Goal: Information Seeking & Learning: Learn about a topic

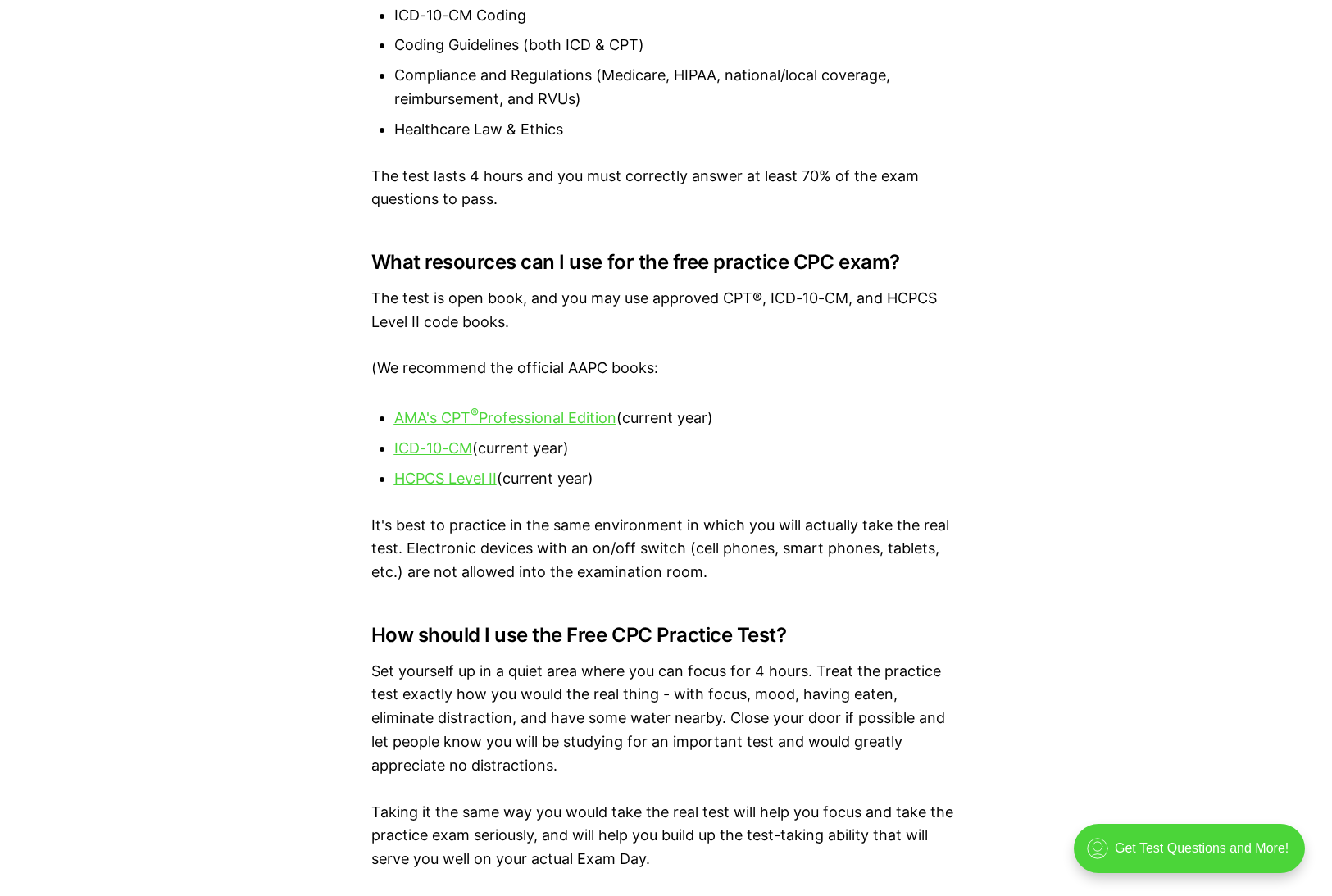
scroll to position [1925, 0]
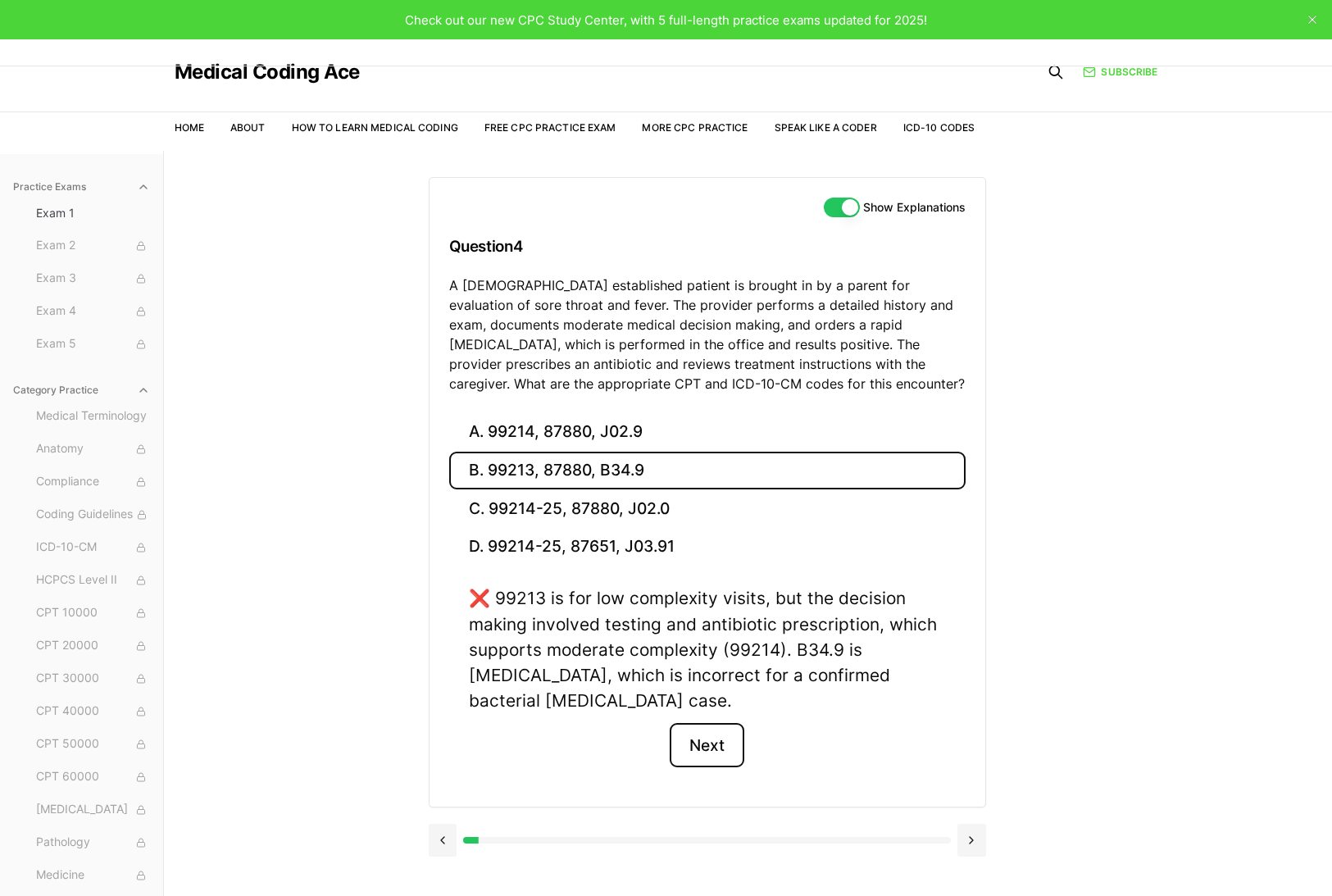
click at [693, 744] on button "Next" at bounding box center [706, 745] width 75 height 44
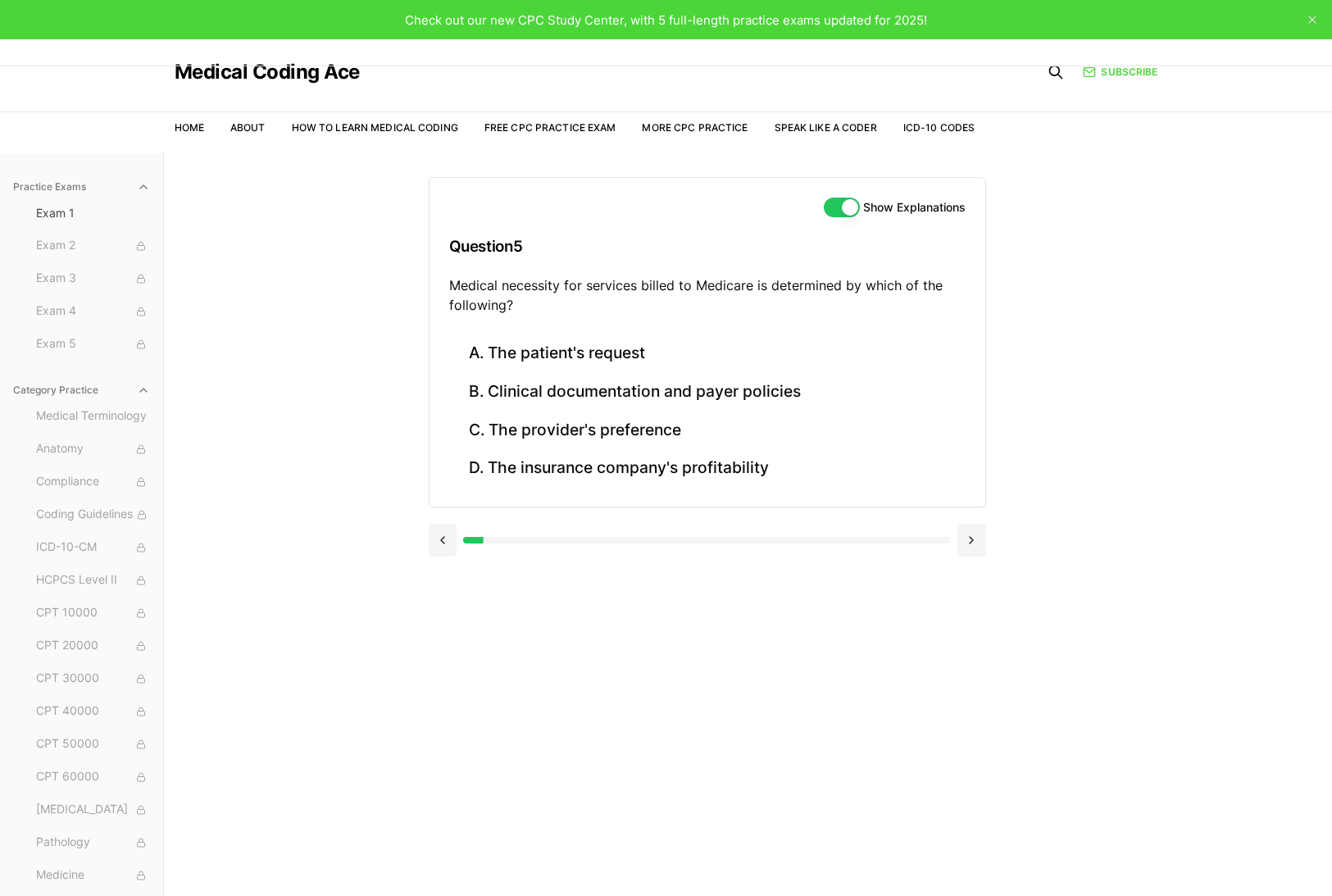
click at [195, 724] on div "Practice Exams Exam 1 Exam 2 Exam 3 Exam 4 Exam 5 Category Practice Medical Ter…" at bounding box center [666, 599] width 1332 height 896
click at [441, 532] on button at bounding box center [443, 540] width 29 height 33
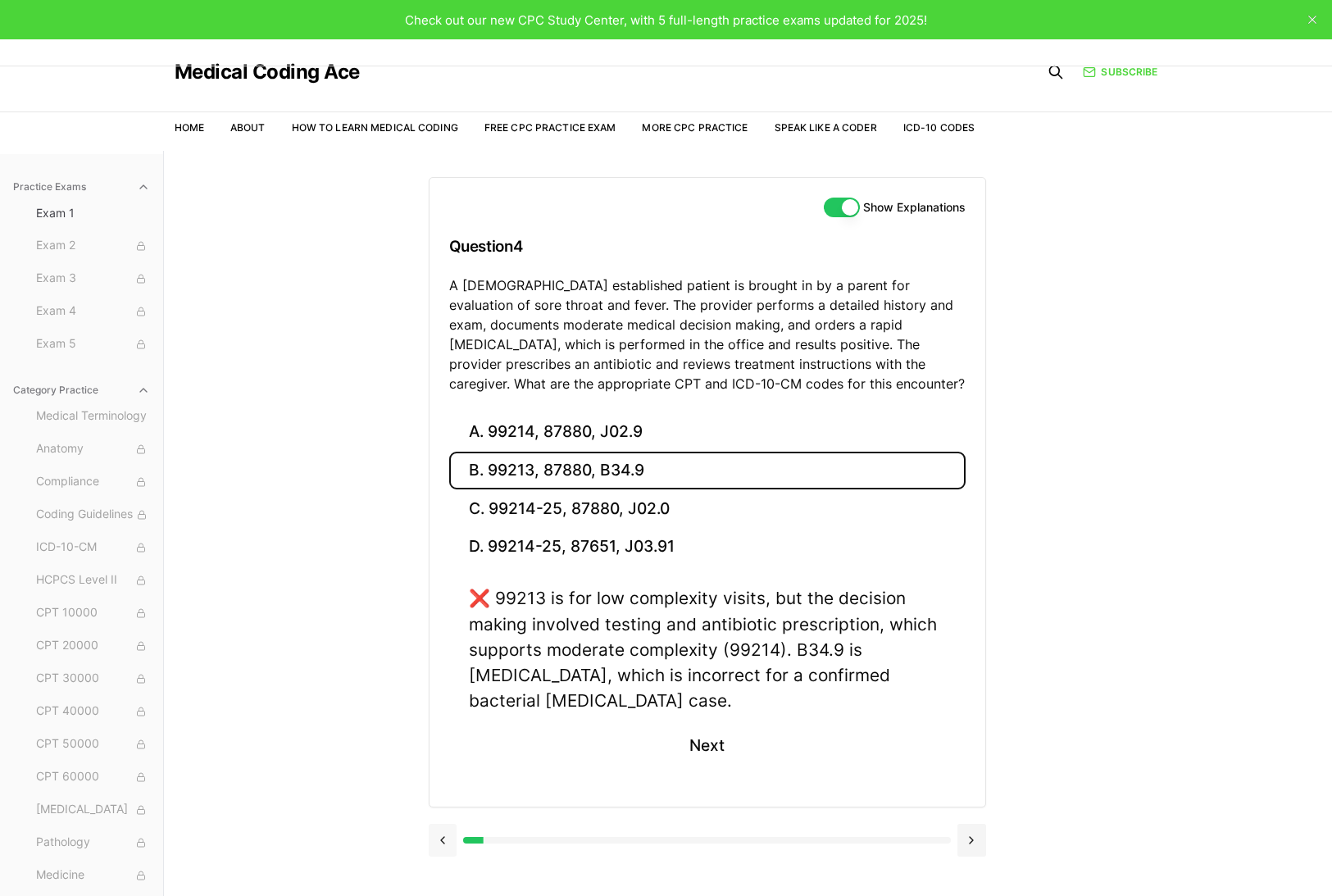
click at [442, 837] on button at bounding box center [443, 840] width 29 height 33
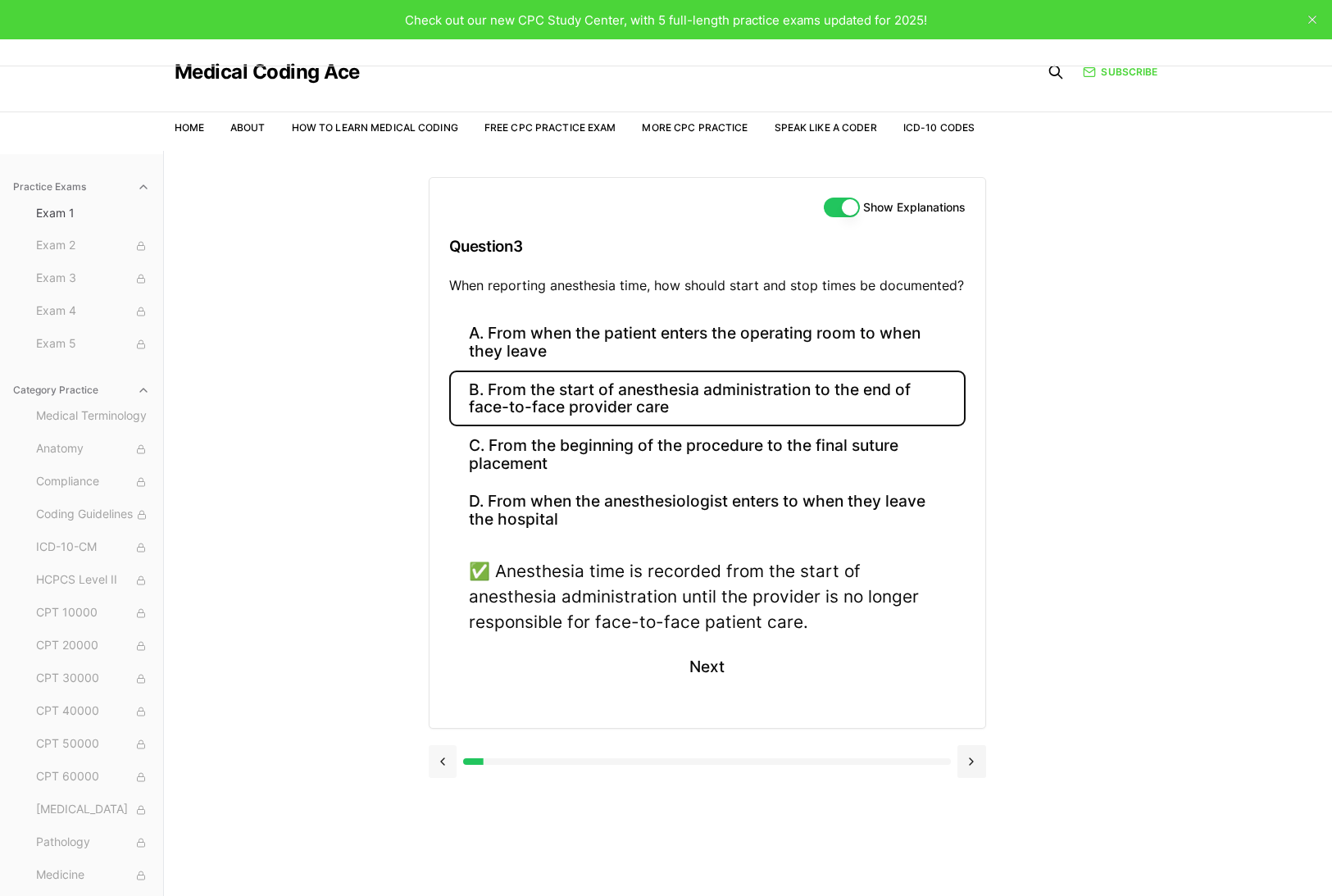
click at [443, 767] on button at bounding box center [443, 761] width 29 height 33
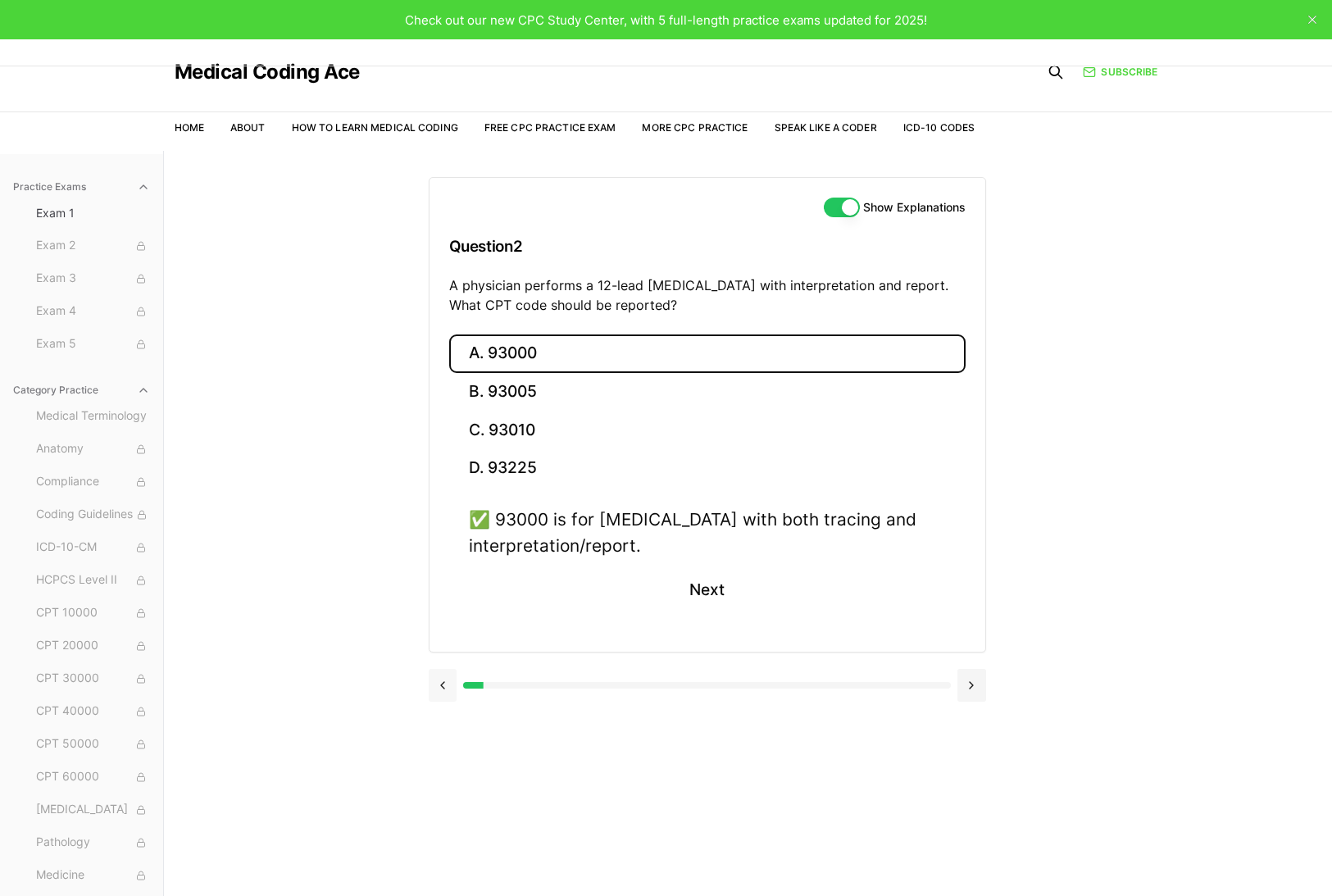
click at [448, 691] on button at bounding box center [443, 684] width 29 height 33
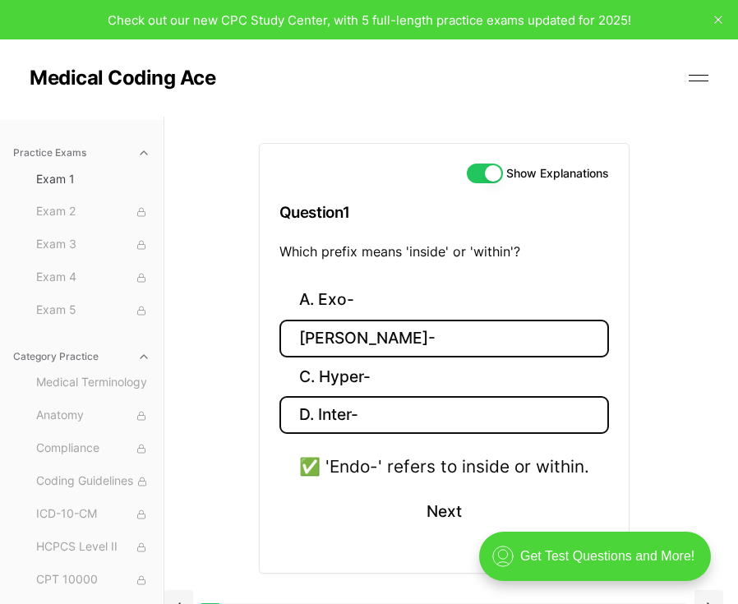
click at [456, 431] on button "D. Inter-" at bounding box center [443, 415] width 329 height 39
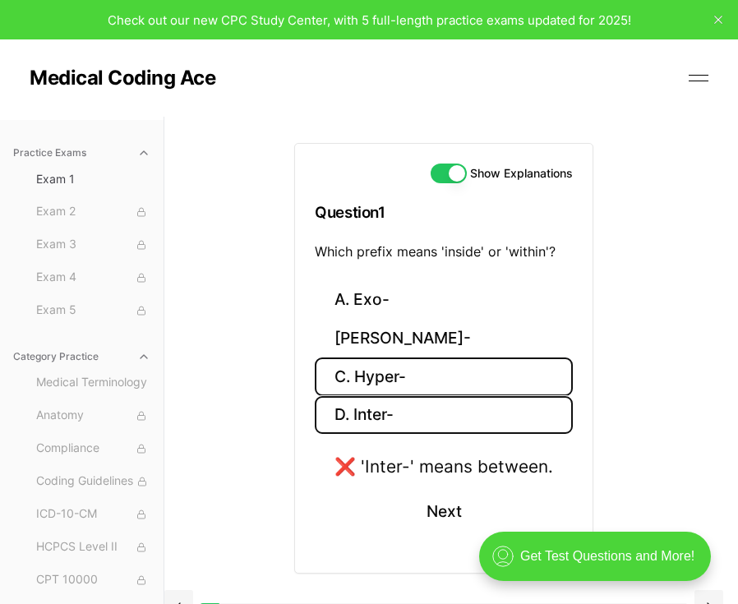
click at [464, 374] on button "C. Hyper-" at bounding box center [444, 376] width 258 height 39
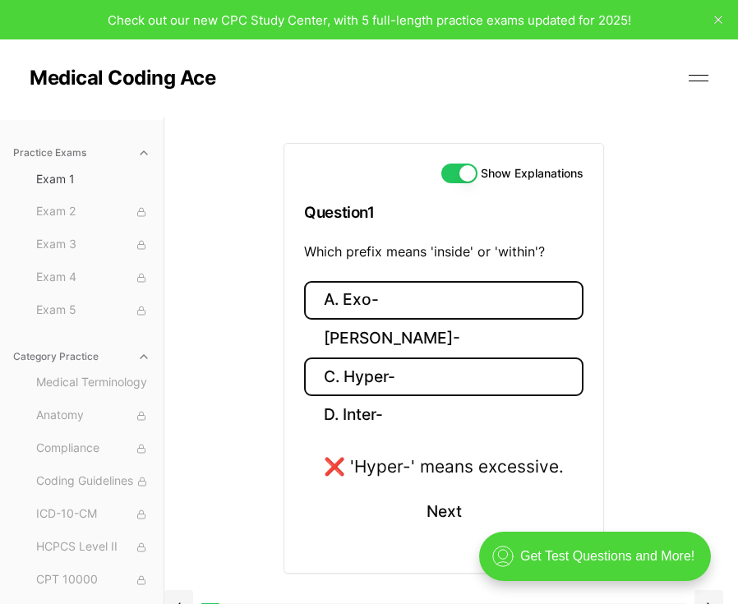
click at [398, 300] on button "A. Exo-" at bounding box center [443, 300] width 279 height 39
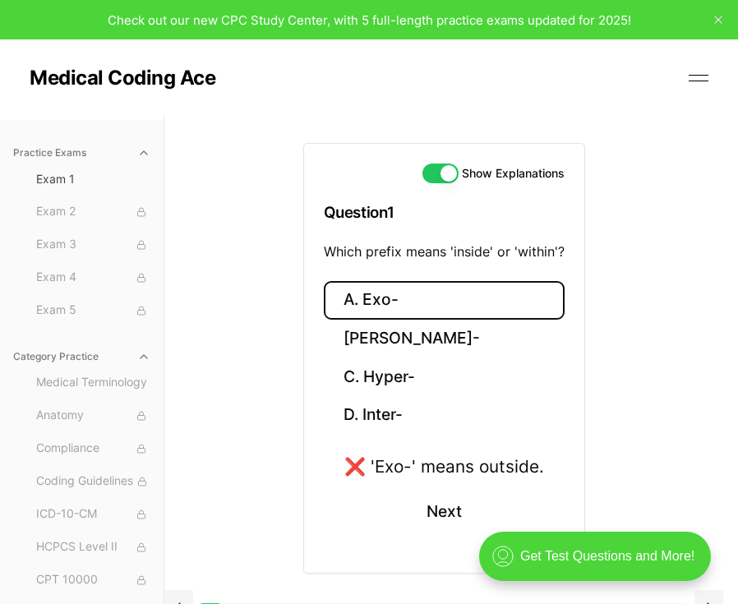
click at [612, 430] on div "Show Explanations Question 1 Which prefix means 'inside' or 'within'? A. Exo- B…" at bounding box center [443, 376] width 559 height 519
click at [488, 344] on button "B. Endo-" at bounding box center [444, 339] width 241 height 39
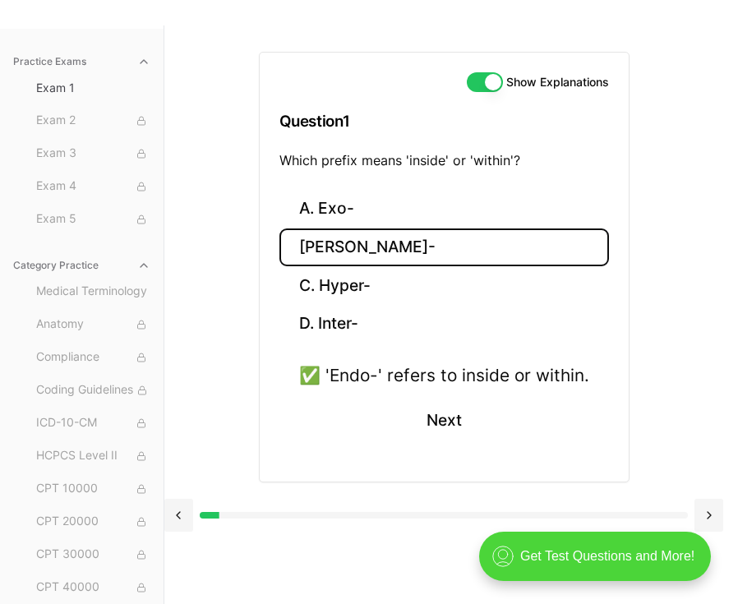
scroll to position [94, 0]
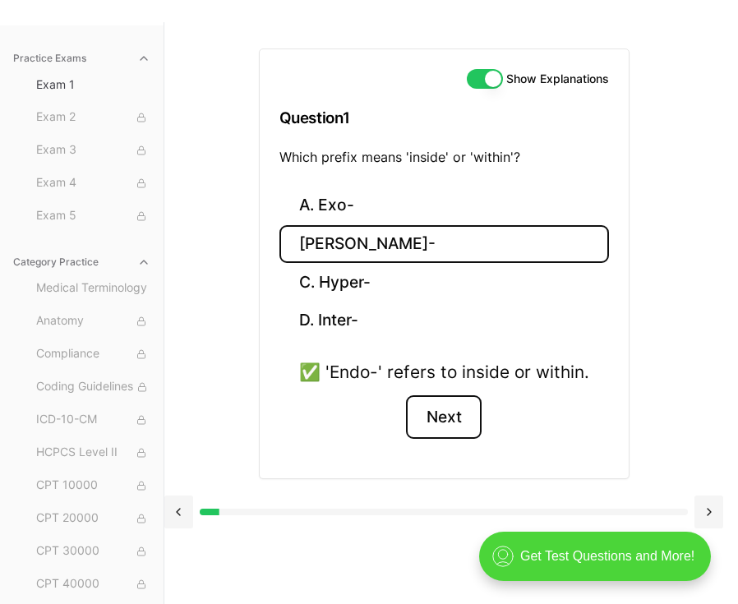
click at [453, 411] on button "Next" at bounding box center [443, 417] width 75 height 44
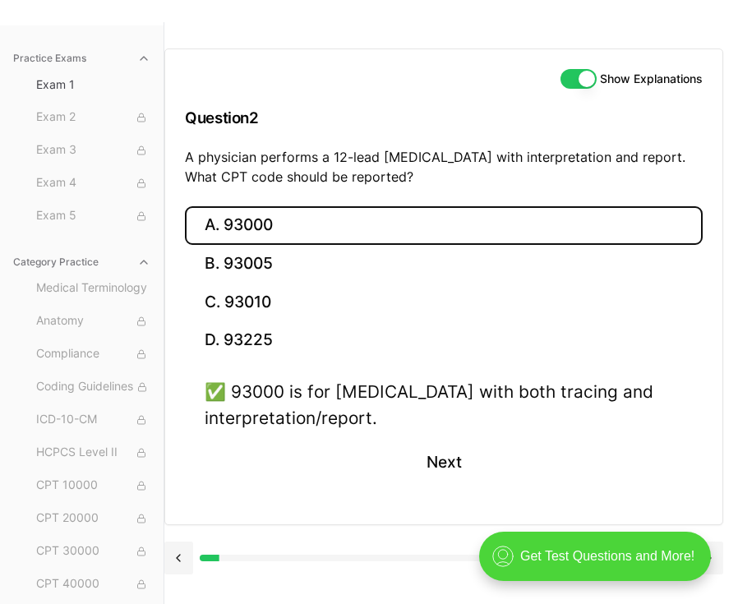
click at [537, 481] on div "✅ 93000 is for ECG with both tracing and interpretation/report. Next" at bounding box center [444, 441] width 518 height 125
click at [445, 458] on button "Next" at bounding box center [443, 462] width 75 height 44
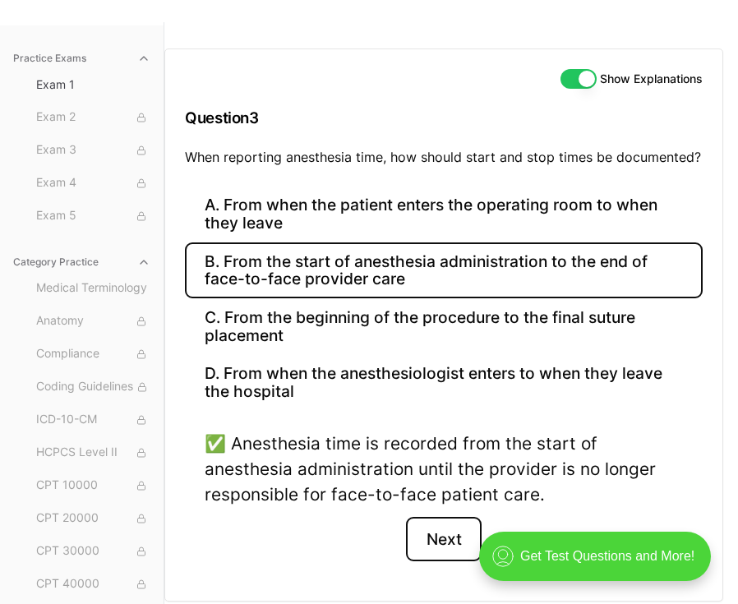
click at [435, 542] on button "Next" at bounding box center [443, 539] width 75 height 44
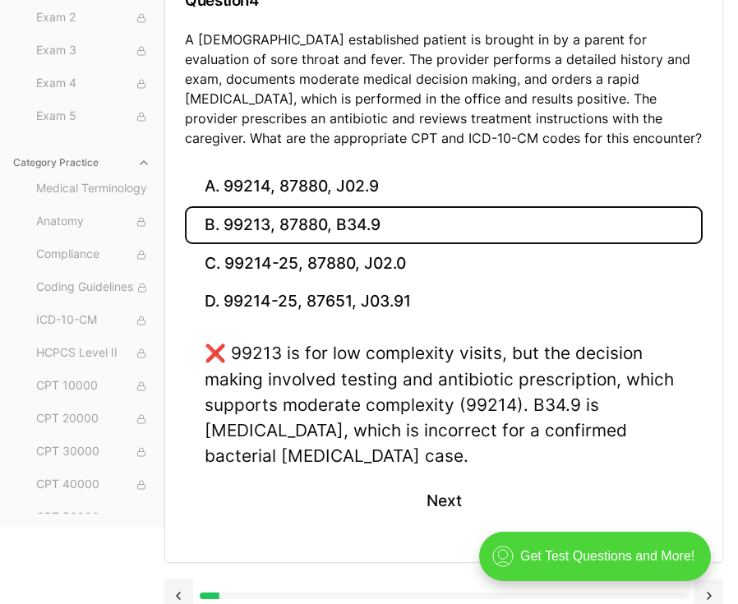
scroll to position [233, 0]
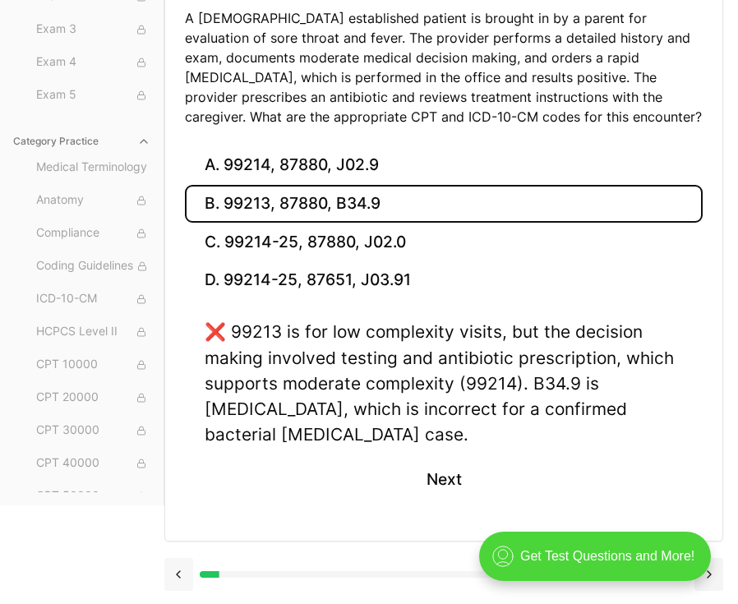
click at [178, 567] on button at bounding box center [178, 574] width 29 height 33
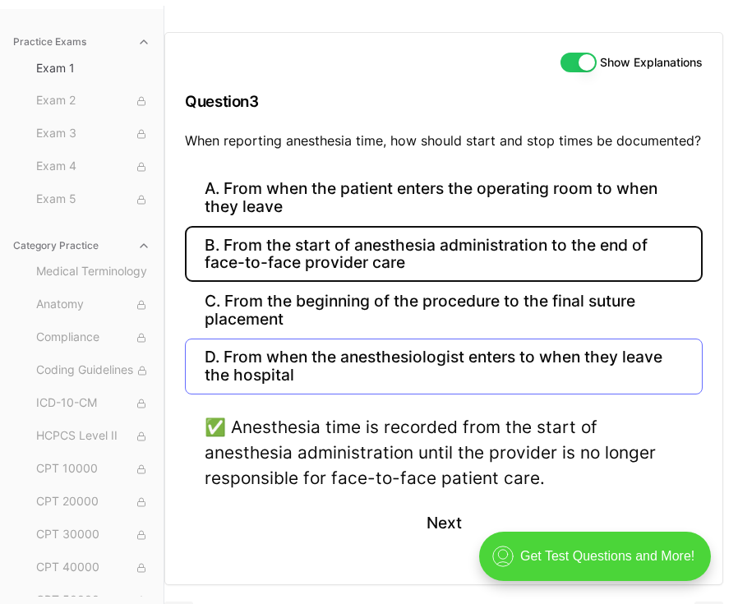
scroll to position [105, 0]
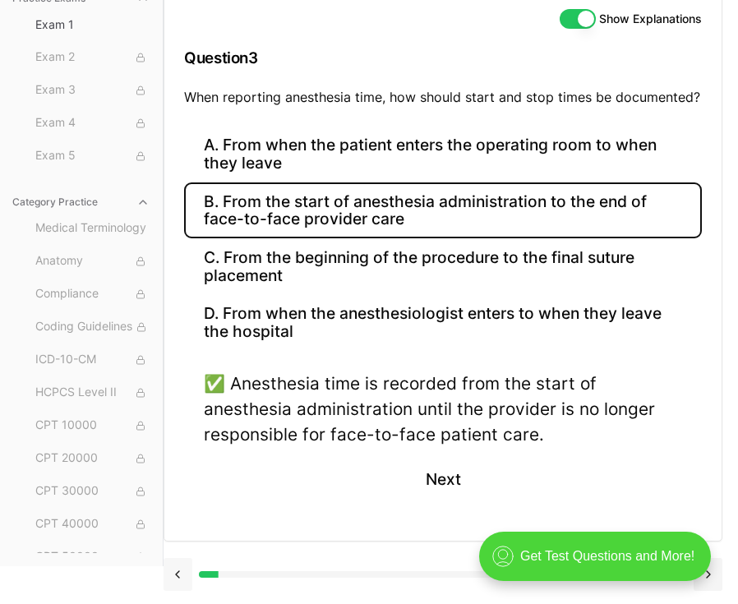
click at [175, 569] on button at bounding box center [178, 574] width 29 height 33
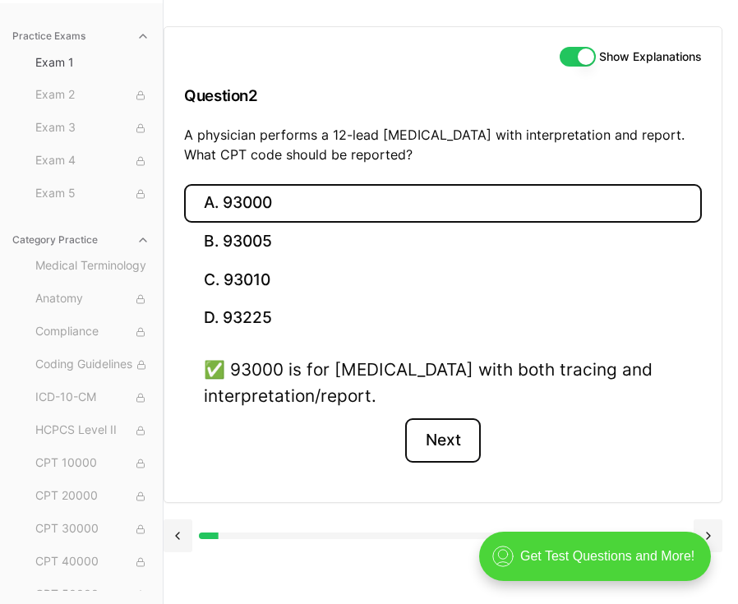
click at [450, 435] on button "Next" at bounding box center [442, 440] width 75 height 44
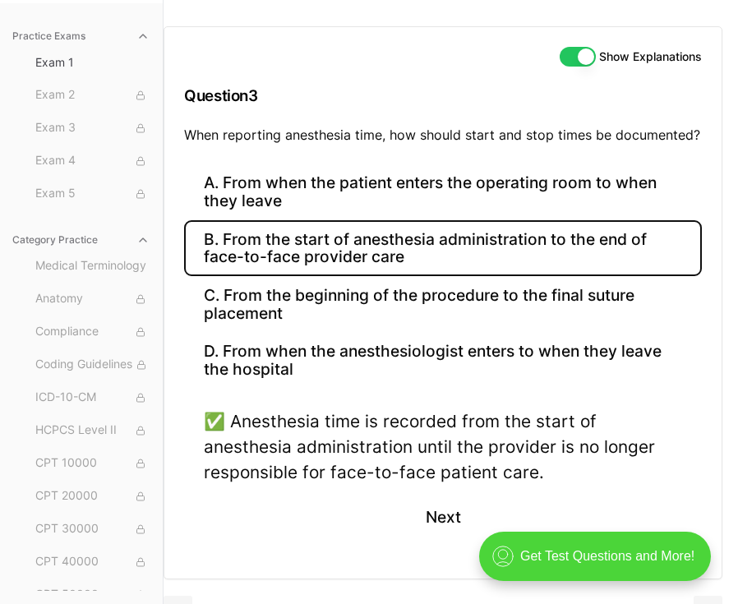
click at [492, 424] on div "✅ Anesthesia time is recorded from the start of anesthesia administration until…" at bounding box center [443, 446] width 478 height 77
